Goal: Check status: Check status

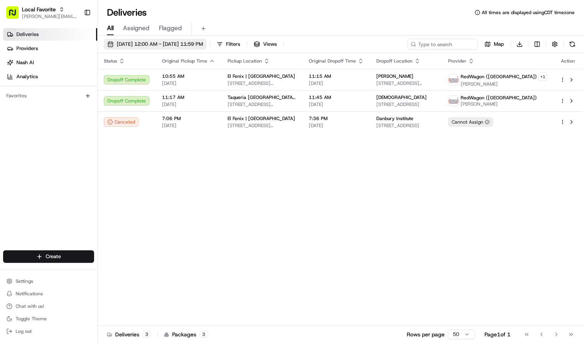
click at [152, 41] on span "[DATE] 12:00 AM - [DATE] 11:59 PM" at bounding box center [160, 44] width 86 height 7
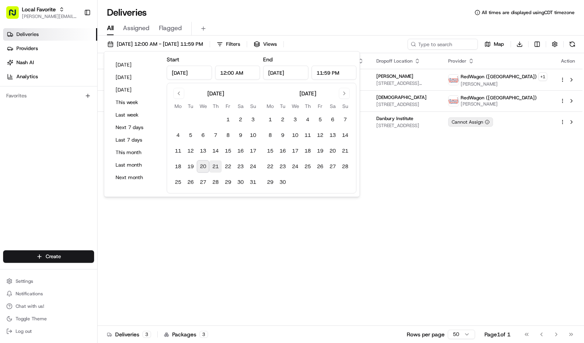
click at [216, 162] on button "21" at bounding box center [215, 166] width 12 height 12
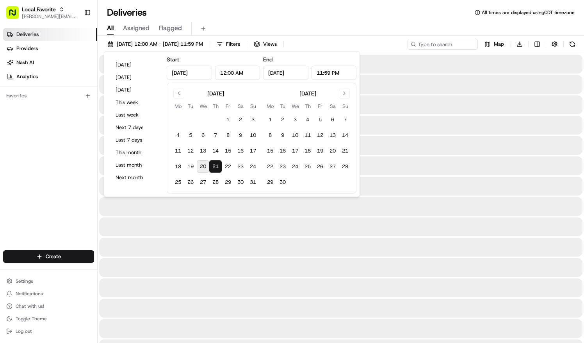
type input "[DATE]"
click at [216, 162] on button "21" at bounding box center [215, 166] width 12 height 12
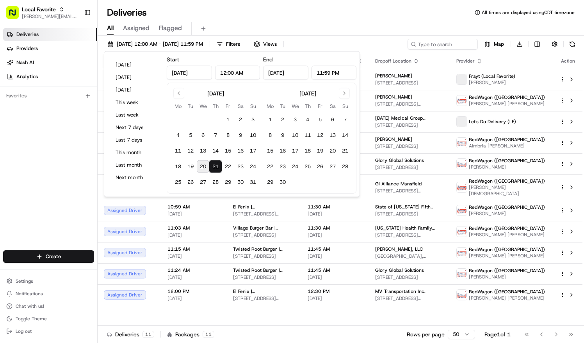
click at [273, 24] on div "All Assigned Flagged" at bounding box center [341, 29] width 487 height 14
